Goal: Transaction & Acquisition: Download file/media

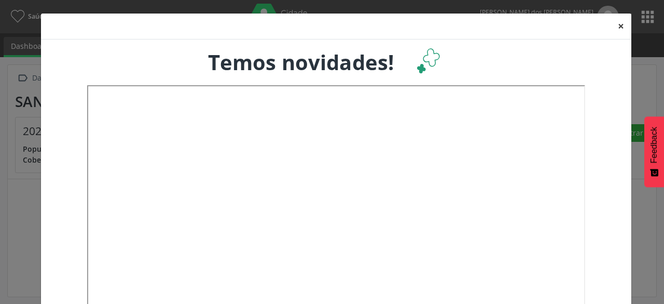
click at [614, 28] on button "×" at bounding box center [621, 25] width 21 height 25
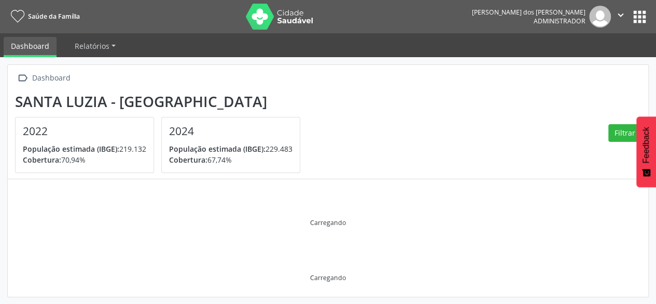
click at [633, 23] on button "apps" at bounding box center [640, 17] width 18 height 18
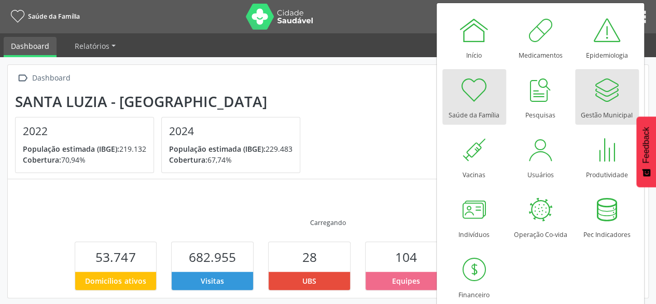
click at [586, 110] on div "Gestão Municipal" at bounding box center [607, 112] width 52 height 14
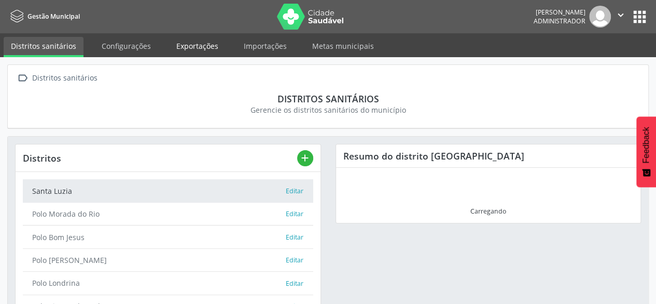
click at [205, 45] on link "Exportações" at bounding box center [197, 46] width 57 height 18
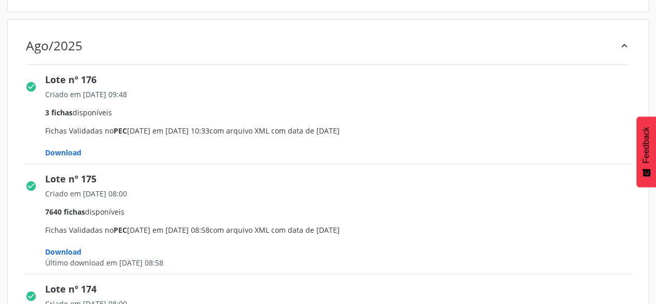
scroll to position [208, 0]
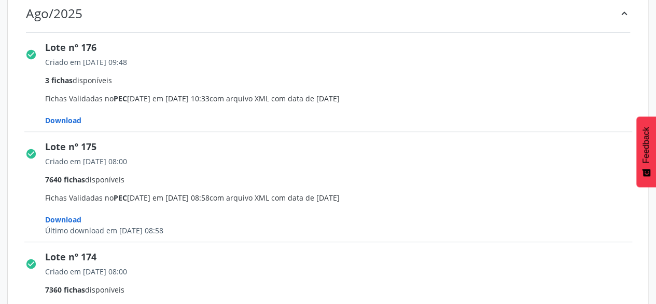
click at [76, 119] on span "Download" at bounding box center [63, 120] width 36 height 10
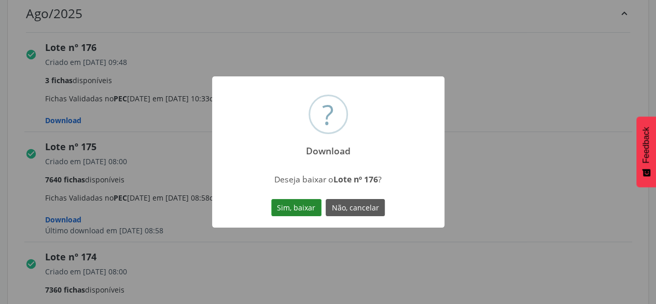
click at [278, 207] on button "Sim, baixar" at bounding box center [296, 208] width 50 height 18
